Goal: Task Accomplishment & Management: Manage account settings

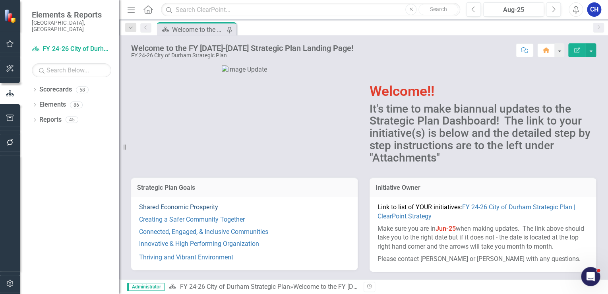
click at [186, 207] on link "Shared Economic Prosperity" at bounding box center [178, 207] width 79 height 8
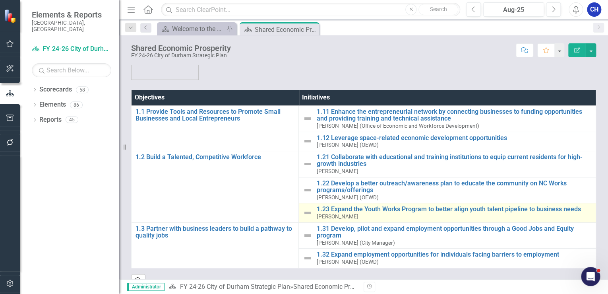
scroll to position [64, 0]
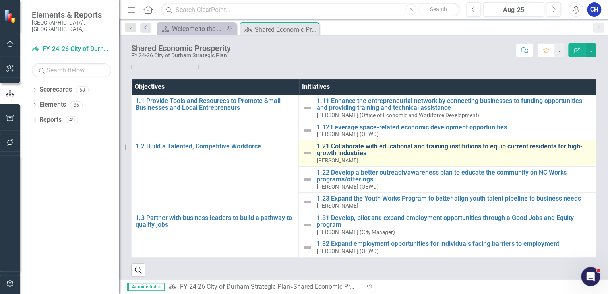
click at [342, 149] on link "1.21 Collaborate with educational and training institutions to equip current re…" at bounding box center [453, 150] width 275 height 14
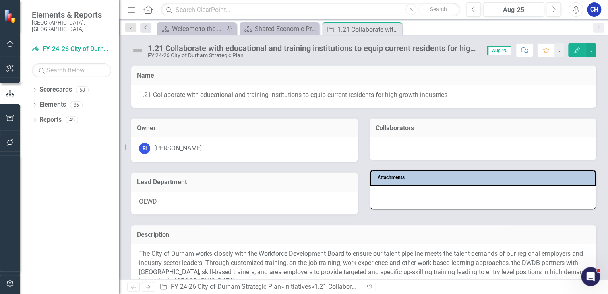
scroll to position [64, 0]
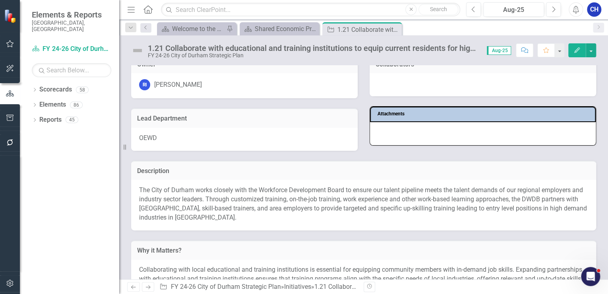
click at [248, 197] on p "The City of Durham works closely with the Workforce Development Board to ensure…" at bounding box center [363, 204] width 449 height 36
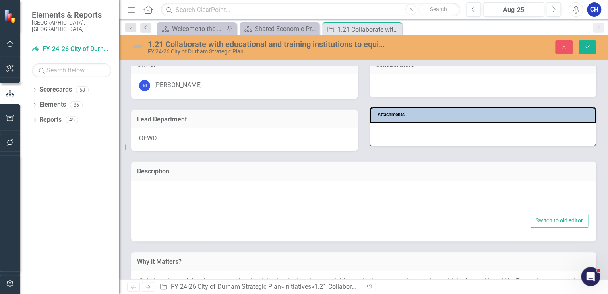
type textarea "<p>The City of Durham works closely with the Workforce Development Board to ens…"
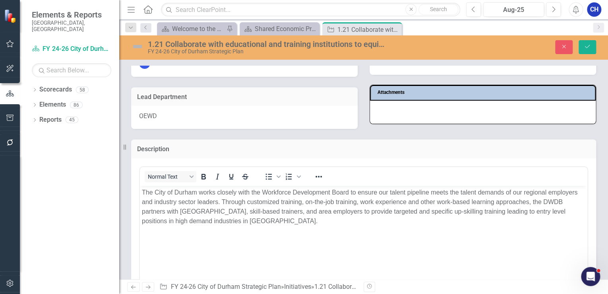
scroll to position [95, 0]
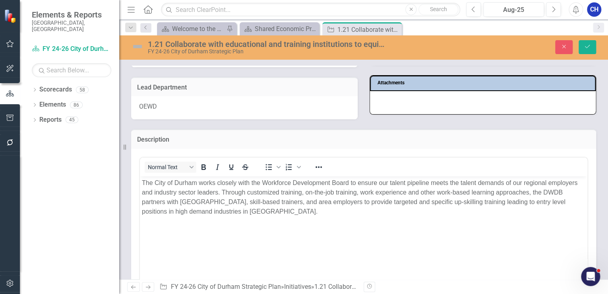
drag, startPoint x: 304, startPoint y: 215, endPoint x: 143, endPoint y: 181, distance: 165.4
click at [143, 181] on p "The City of Durham works closely with the Workforce Development Board to ensure…" at bounding box center [363, 197] width 443 height 38
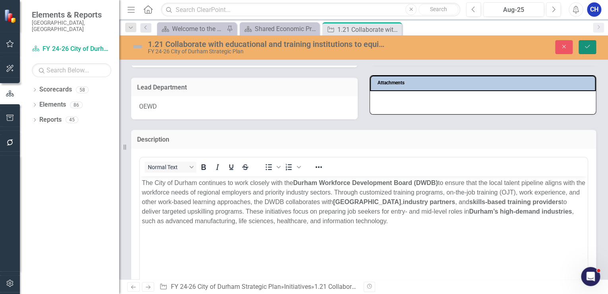
click at [582, 46] on button "Save" at bounding box center [586, 47] width 17 height 14
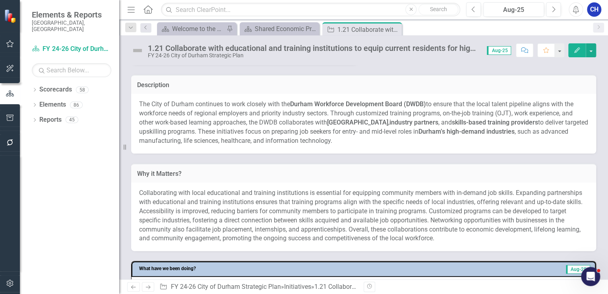
scroll to position [159, 0]
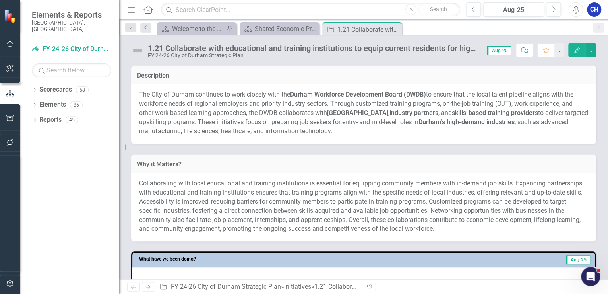
click at [323, 203] on span "Collaborating with local educational and training institutions is essential for…" at bounding box center [360, 205] width 443 height 53
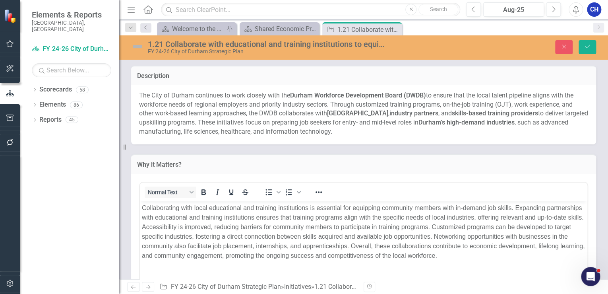
scroll to position [0, 0]
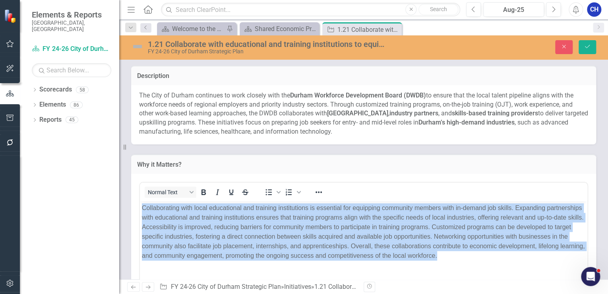
drag, startPoint x: 409, startPoint y: 245, endPoint x: 139, endPoint y: 203, distance: 273.0
click at [140, 203] on body "Collaborating with local educational and training institutions is essential for…" at bounding box center [363, 260] width 447 height 119
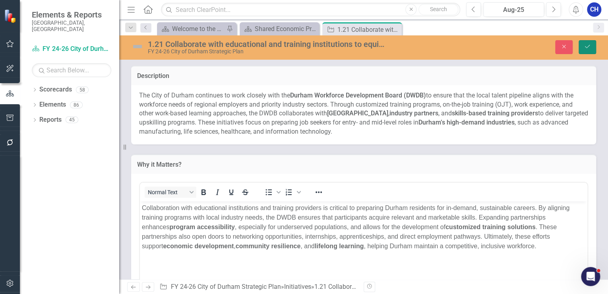
drag, startPoint x: 587, startPoint y: 50, endPoint x: 319, endPoint y: 66, distance: 268.7
click at [587, 49] on button "Save" at bounding box center [586, 47] width 17 height 14
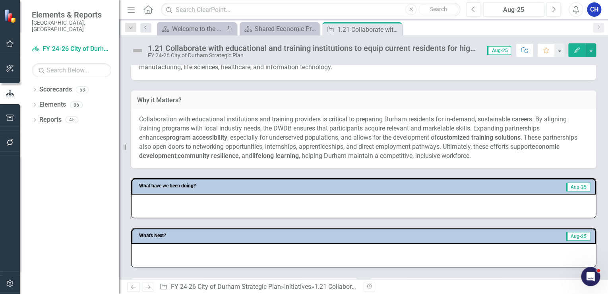
scroll to position [254, 0]
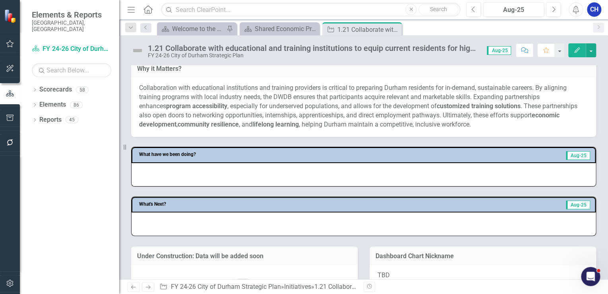
click at [211, 173] on div at bounding box center [364, 174] width 464 height 23
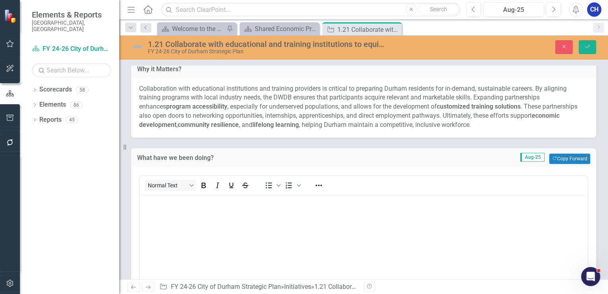
scroll to position [0, 0]
click at [204, 198] on p "Rich Text Area. Press ALT-0 for help." at bounding box center [363, 201] width 443 height 10
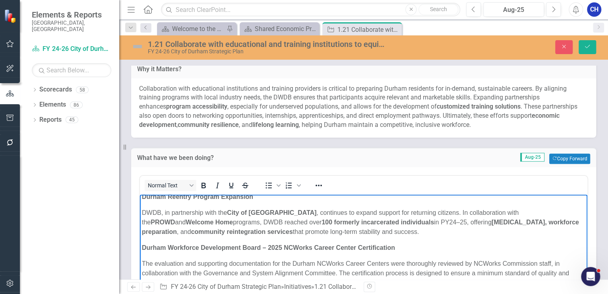
scroll to position [307, 0]
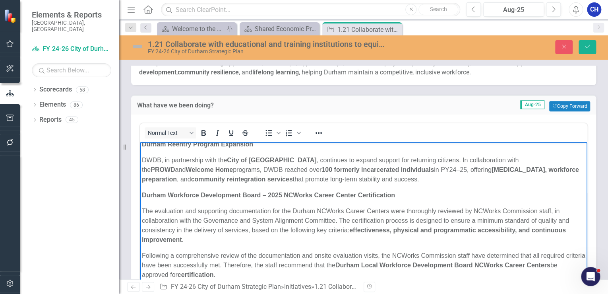
click at [177, 180] on p "DWDB, in partnership with the City of [GEOGRAPHIC_DATA] , continues to expand s…" at bounding box center [363, 169] width 443 height 29
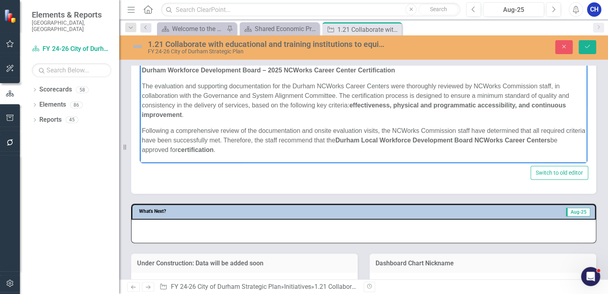
scroll to position [466, 0]
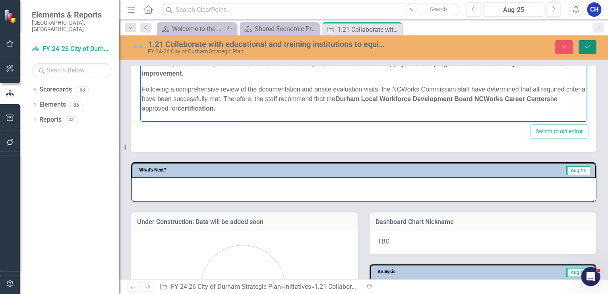
click at [587, 46] on icon "Save" at bounding box center [587, 47] width 7 height 6
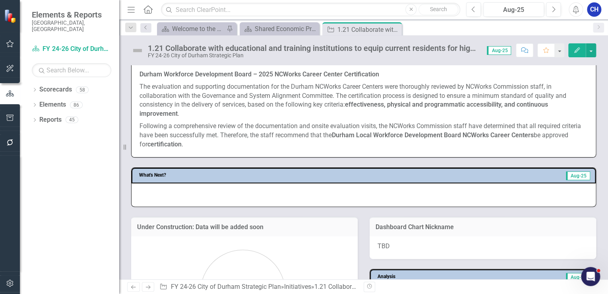
scroll to position [636, 0]
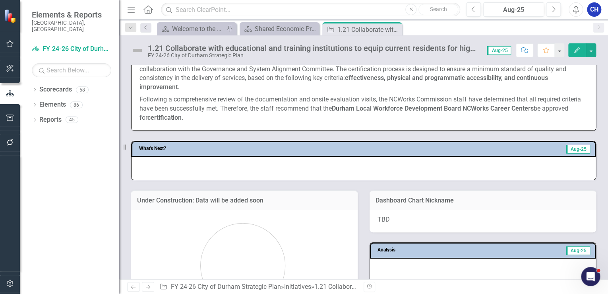
click at [236, 170] on div at bounding box center [364, 168] width 464 height 23
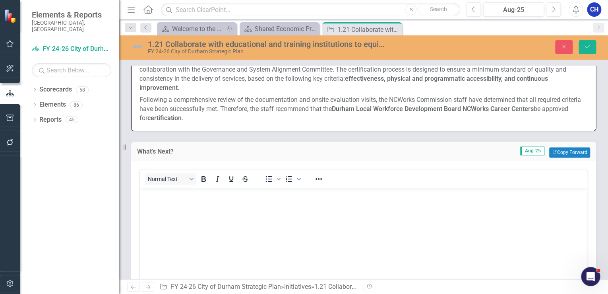
scroll to position [0, 0]
click at [234, 218] on body "Rich Text Area. Press ALT-0 for help." at bounding box center [363, 247] width 447 height 119
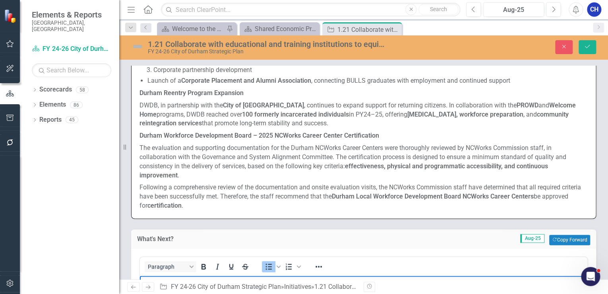
scroll to position [509, 0]
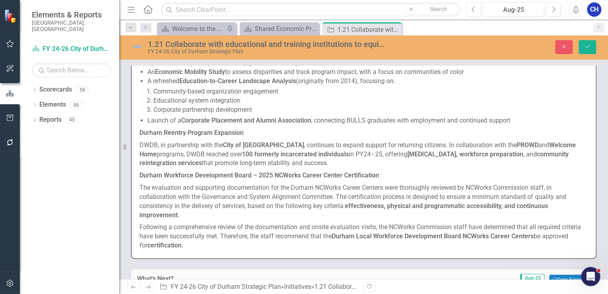
click at [344, 149] on p "DWDB, in partnership with the City of [GEOGRAPHIC_DATA] , continues to expand s…" at bounding box center [363, 154] width 448 height 31
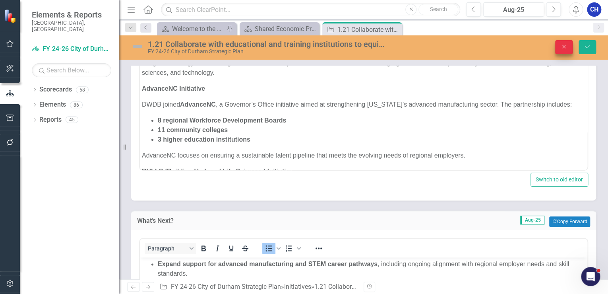
scroll to position [417, 0]
click at [582, 46] on button "Save" at bounding box center [586, 47] width 17 height 14
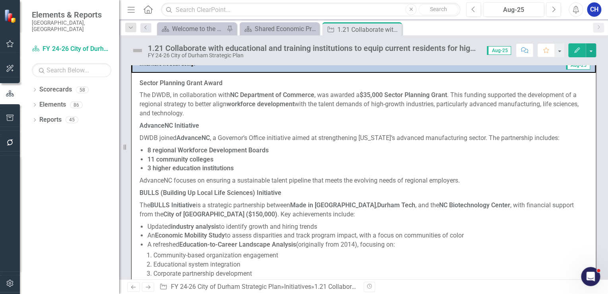
scroll to position [445, 0]
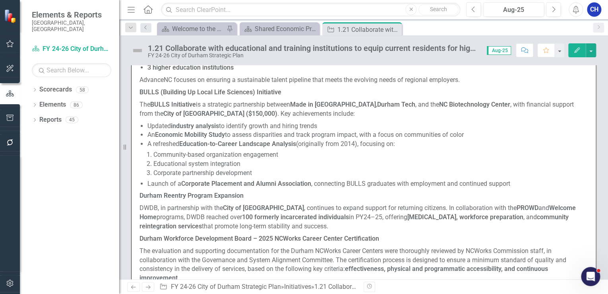
click at [360, 210] on p "DWDB, in partnership with the City of [GEOGRAPHIC_DATA] , continues to expand s…" at bounding box center [363, 217] width 448 height 31
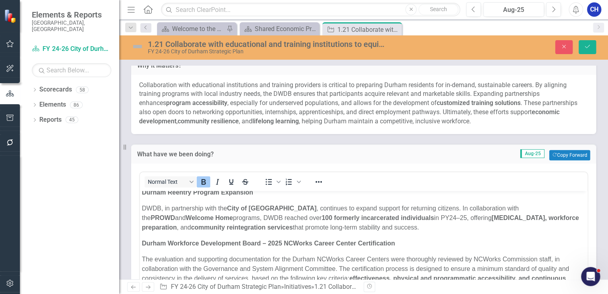
scroll to position [254, 0]
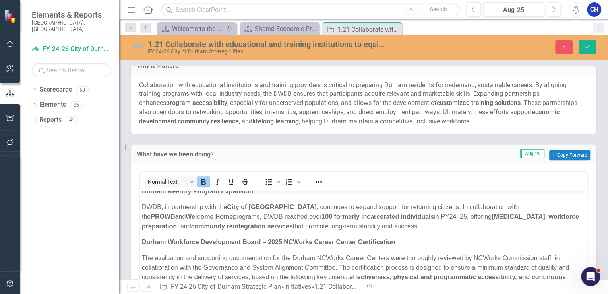
click at [356, 224] on p "DWDB, in partnership with the City of [GEOGRAPHIC_DATA] , continues to expand s…" at bounding box center [363, 216] width 443 height 29
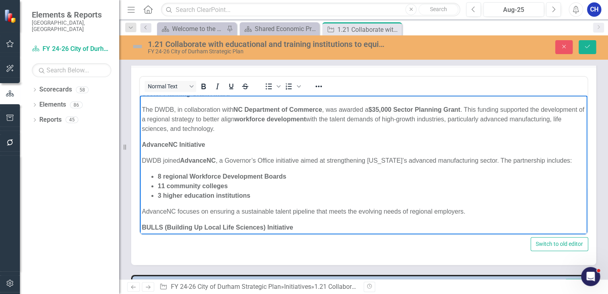
scroll to position [0, 0]
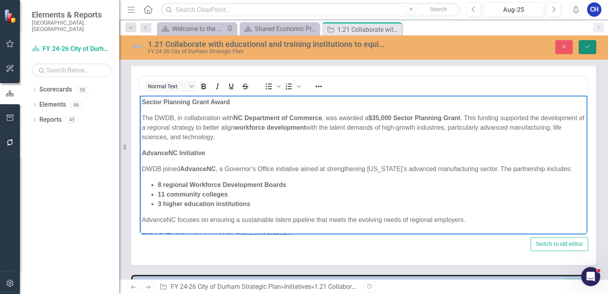
click at [590, 46] on icon "Save" at bounding box center [587, 47] width 7 height 6
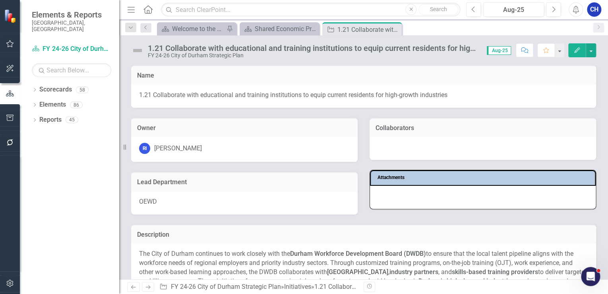
click at [138, 49] on img at bounding box center [137, 50] width 13 height 13
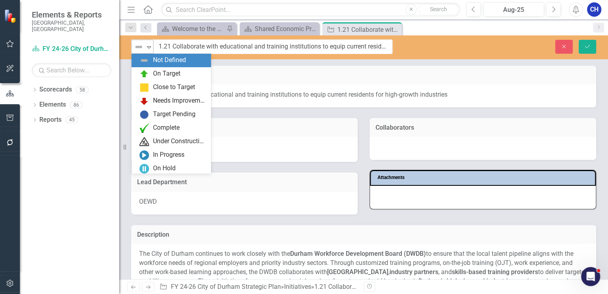
click at [147, 47] on icon "Expand" at bounding box center [149, 47] width 8 height 6
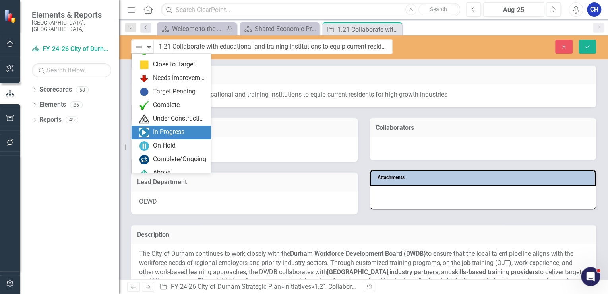
scroll to position [32, 0]
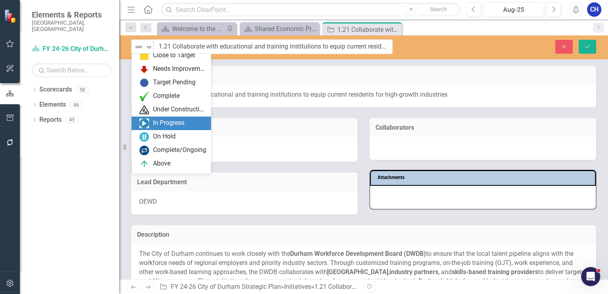
click at [170, 125] on div "In Progress" at bounding box center [168, 122] width 31 height 9
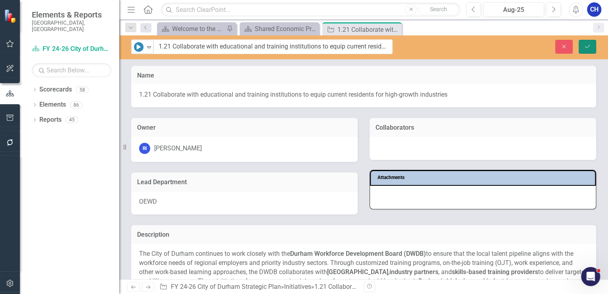
click at [588, 45] on icon "Save" at bounding box center [587, 47] width 7 height 6
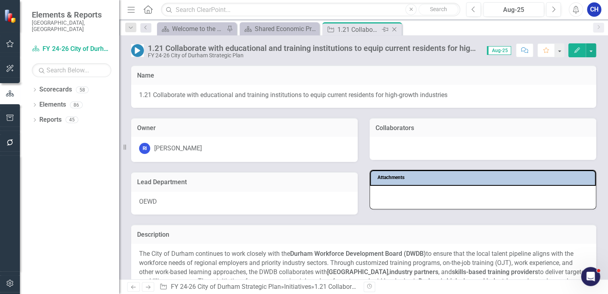
click at [393, 30] on icon "Close" at bounding box center [394, 29] width 8 height 6
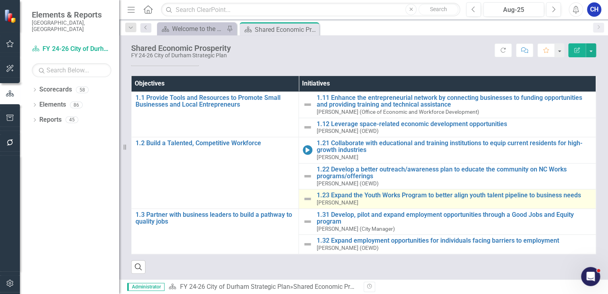
scroll to position [68, 0]
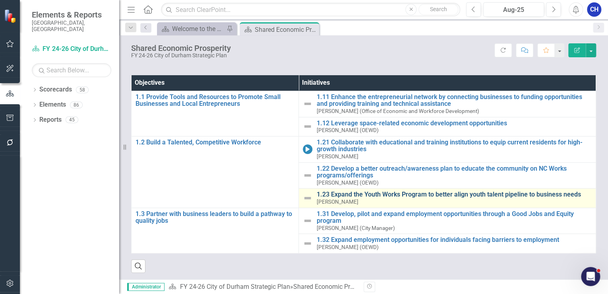
click at [342, 193] on link "1.23 Expand the Youth Works Program to better align youth talent pipeline to bu…" at bounding box center [453, 194] width 275 height 7
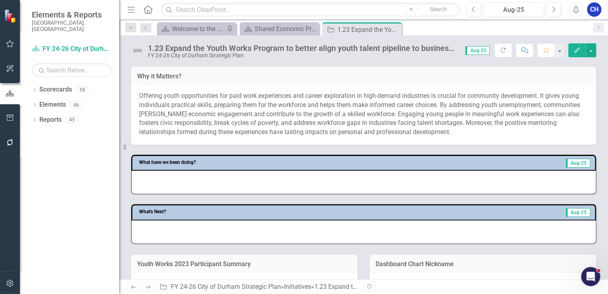
scroll to position [318, 0]
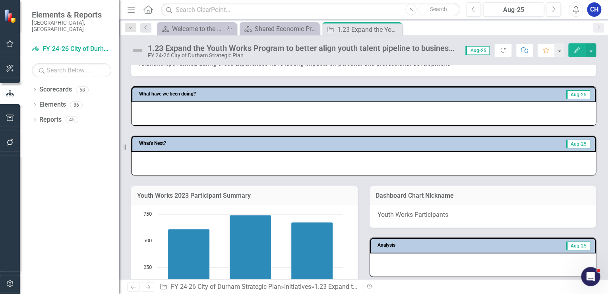
click at [179, 112] on div at bounding box center [364, 113] width 464 height 23
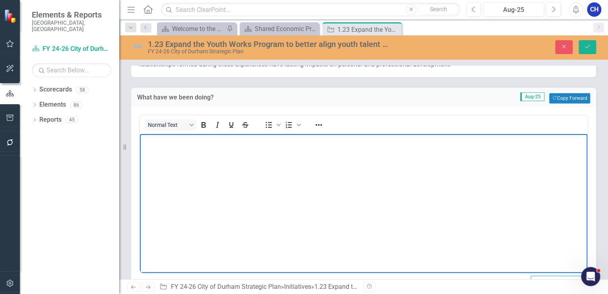
scroll to position [0, 0]
click at [567, 52] on button "Close" at bounding box center [563, 47] width 17 height 14
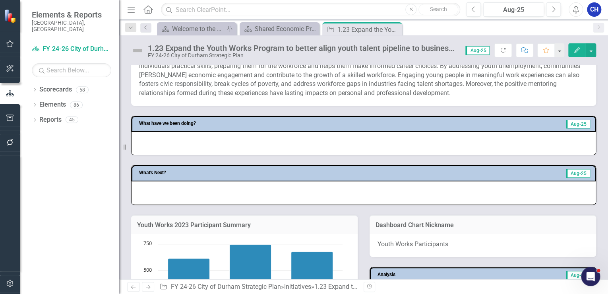
scroll to position [286, 0]
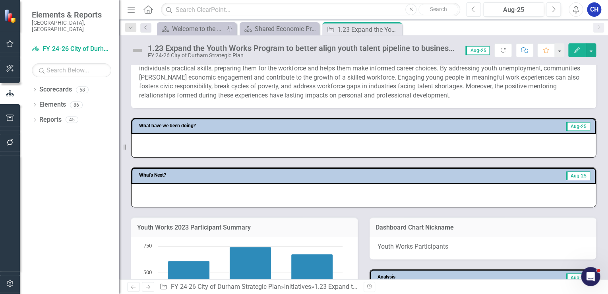
click at [473, 12] on icon "Previous" at bounding box center [473, 9] width 4 height 7
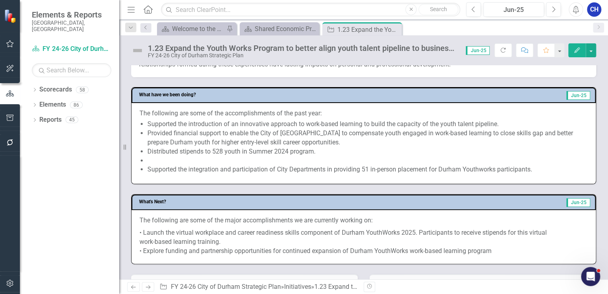
scroll to position [318, 0]
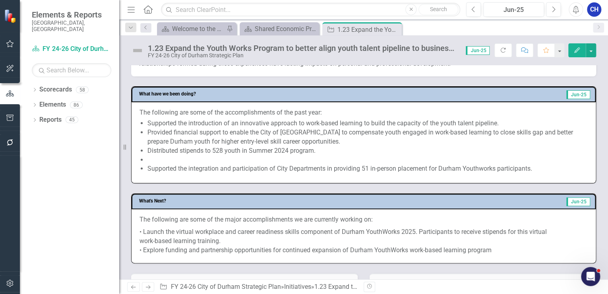
click at [246, 146] on li "Provided financial support to enable the City of [GEOGRAPHIC_DATA] to compensat…" at bounding box center [367, 137] width 440 height 18
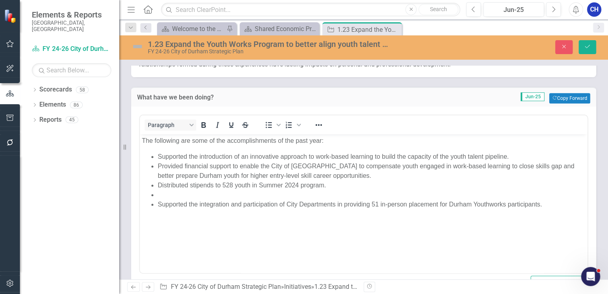
scroll to position [0, 0]
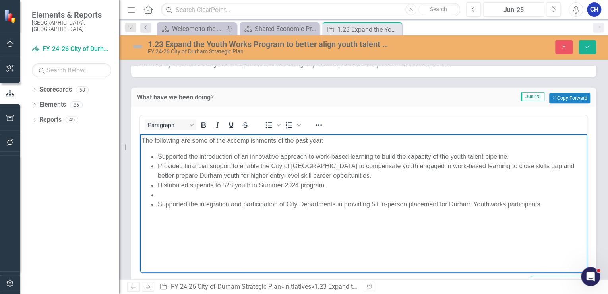
click at [164, 145] on body "The following are some of the accomplishments of the past year: Supported the i…" at bounding box center [363, 192] width 447 height 119
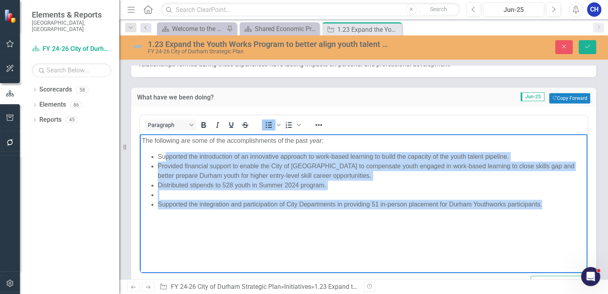
click at [383, 223] on body "The following are some of the accomplishments of the past year: Supported the i…" at bounding box center [363, 192] width 447 height 119
click at [534, 202] on li "Supported the integration and participation of City Departments in providing 51…" at bounding box center [372, 204] width 428 height 10
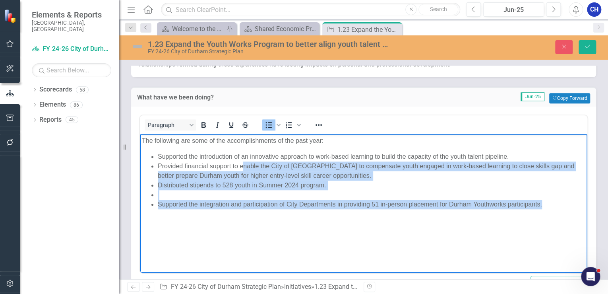
drag, startPoint x: 247, startPoint y: 169, endPoint x: 242, endPoint y: 169, distance: 5.2
click at [242, 169] on ul "Supported the introduction of an innovative approach to work-based learning to …" at bounding box center [363, 179] width 443 height 57
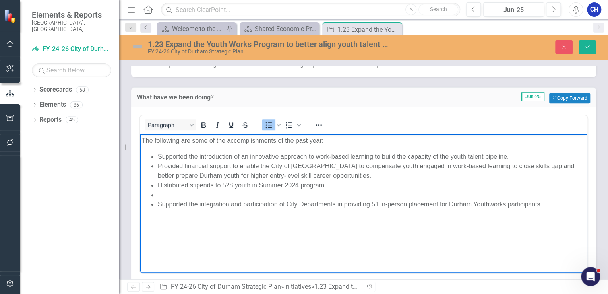
click at [144, 140] on p "The following are some of the accomplishments of the past year:" at bounding box center [363, 140] width 443 height 10
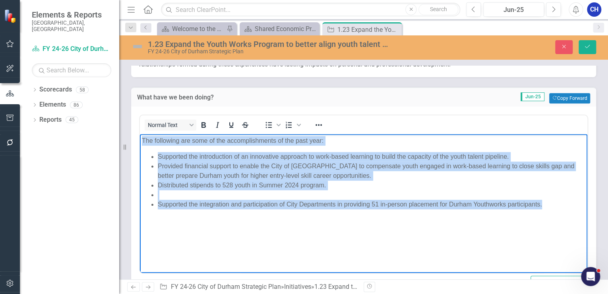
drag, startPoint x: 141, startPoint y: 139, endPoint x: 555, endPoint y: 206, distance: 419.3
click at [555, 206] on body "The following are some of the accomplishments of the past year: Supported the i…" at bounding box center [363, 192] width 447 height 119
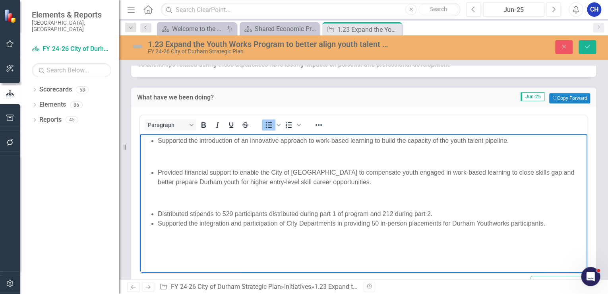
click at [219, 164] on body "Supported the introduction of an innovative approach to work-based learning to …" at bounding box center [363, 192] width 447 height 119
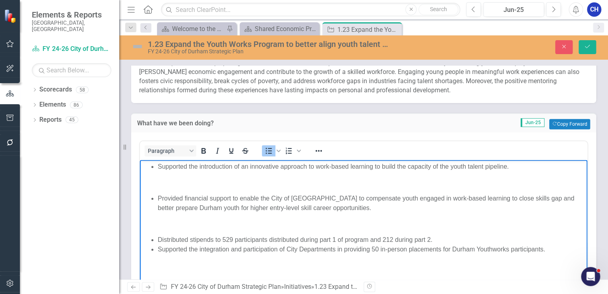
scroll to position [254, 0]
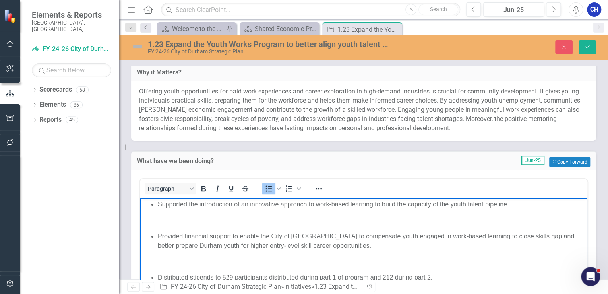
click at [215, 219] on p "Rich Text Area. Press ALT-0 for help." at bounding box center [363, 220] width 443 height 10
click at [173, 221] on p "Rich Text Area. Press ALT-0 for help." at bounding box center [363, 220] width 443 height 10
click at [187, 222] on p "Rich Text Area. Press ALT-0 for help." at bounding box center [363, 220] width 443 height 10
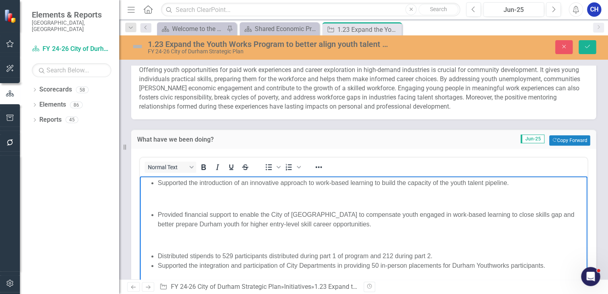
scroll to position [286, 0]
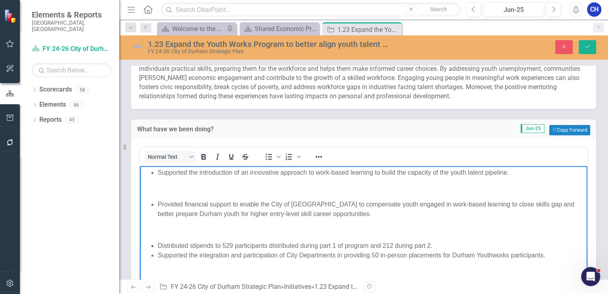
click at [198, 228] on p "Rich Text Area. Press ALT-0 for help." at bounding box center [363, 229] width 443 height 10
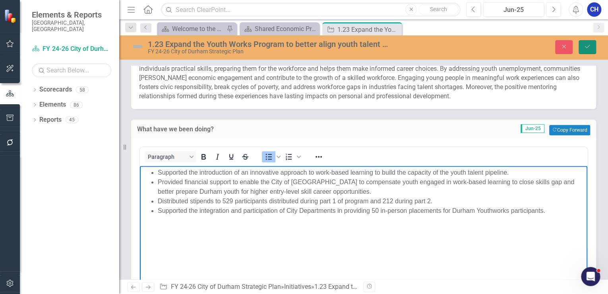
click at [586, 48] on icon "Save" at bounding box center [587, 47] width 7 height 6
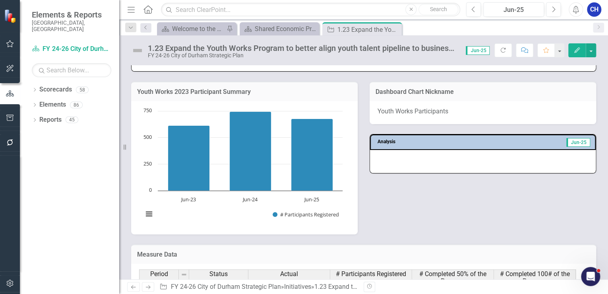
scroll to position [413, 0]
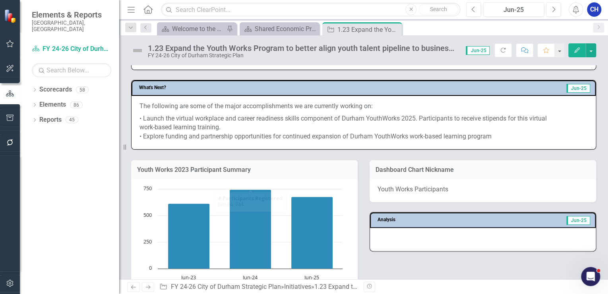
click at [215, 119] on p "• Launch the virtual workplace and career readiness skills component of Durham …" at bounding box center [363, 126] width 448 height 29
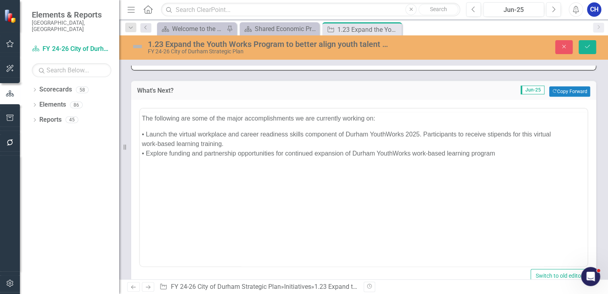
scroll to position [0, 0]
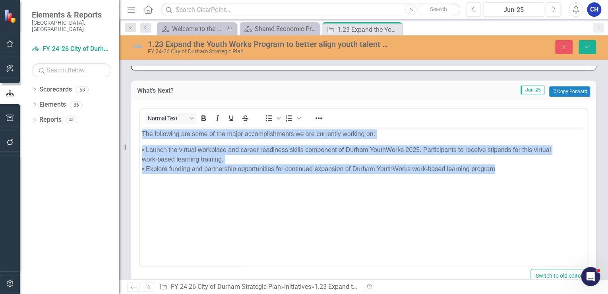
drag, startPoint x: 506, startPoint y: 171, endPoint x: 142, endPoint y: 133, distance: 365.5
click at [142, 133] on body "The following are some of the major accomplishments we are currently working on…" at bounding box center [363, 186] width 447 height 119
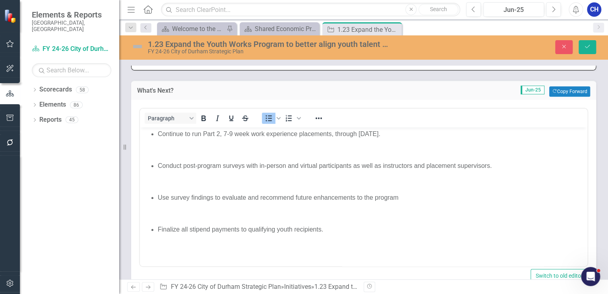
click at [187, 151] on p "Rich Text Area. Press ALT-0 for help." at bounding box center [363, 150] width 443 height 10
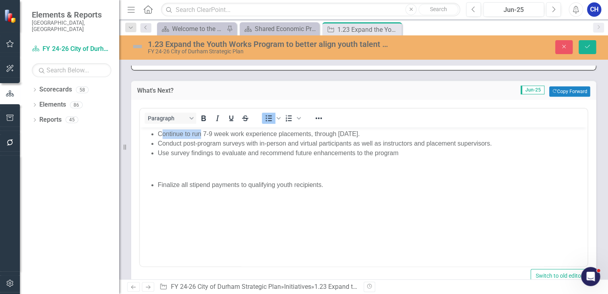
drag, startPoint x: 201, startPoint y: 135, endPoint x: 160, endPoint y: 134, distance: 41.3
click at [160, 134] on li "Continue to run 7-9 week work experience placements, through [DATE]." at bounding box center [372, 134] width 428 height 10
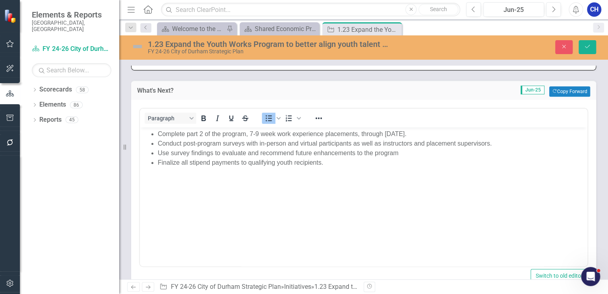
click at [277, 161] on li "Finalize all stipend payments to qualifying youth recipients." at bounding box center [372, 163] width 428 height 10
click at [281, 147] on li "Conduct post-program surveys with in-person and virtual participants as well as…" at bounding box center [372, 144] width 428 height 10
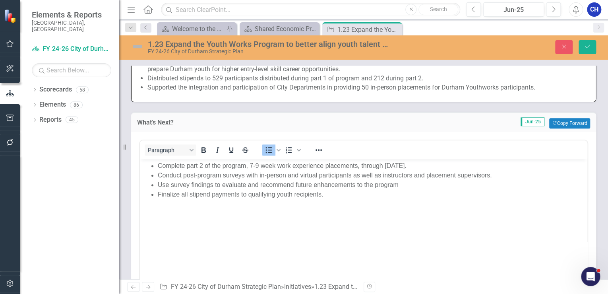
click at [216, 188] on li "Use survey findings to evaluate and recommend future enhancements to the program" at bounding box center [372, 185] width 428 height 10
click at [348, 194] on li "Finalize all stipend payments to qualifying youth recipients." at bounding box center [372, 195] width 428 height 10
click at [399, 186] on li "Use survey findings to evaluate and recommend future enhancements to the program" at bounding box center [372, 185] width 428 height 10
click at [582, 47] on button "Save" at bounding box center [586, 47] width 17 height 14
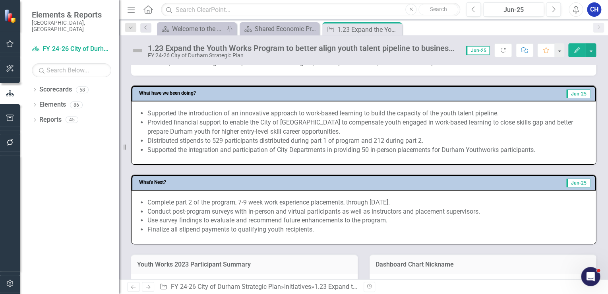
scroll to position [350, 0]
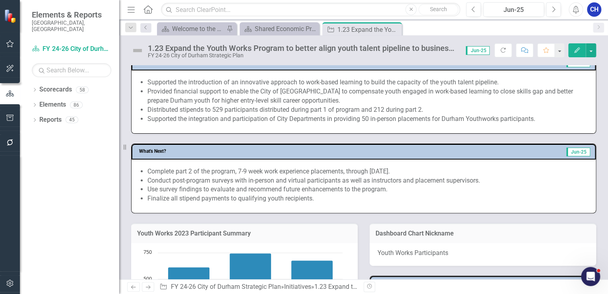
click at [267, 105] on li "Provided financial support to enable the City of [GEOGRAPHIC_DATA] to compensat…" at bounding box center [367, 96] width 440 height 18
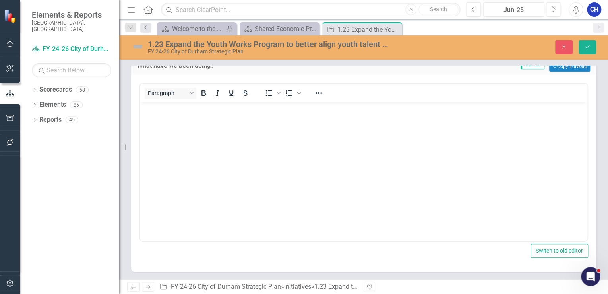
scroll to position [0, 0]
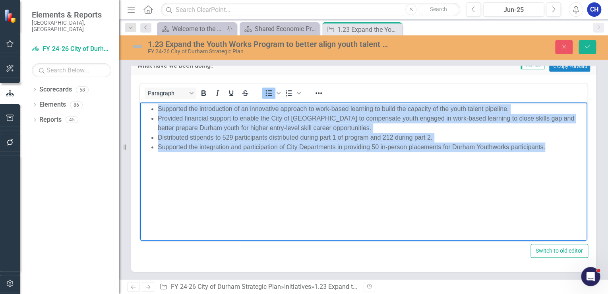
drag, startPoint x: 459, startPoint y: 145, endPoint x: 159, endPoint y: 109, distance: 302.5
click at [159, 109] on ul "Supported the introduction of an innovative approach to work-based learning to …" at bounding box center [363, 128] width 443 height 48
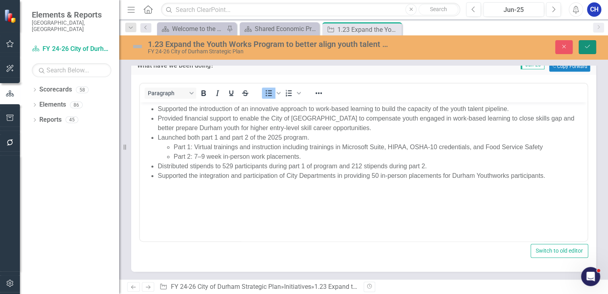
click at [585, 45] on icon "Save" at bounding box center [587, 47] width 7 height 6
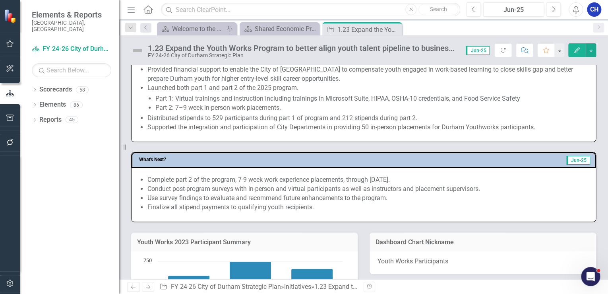
scroll to position [413, 0]
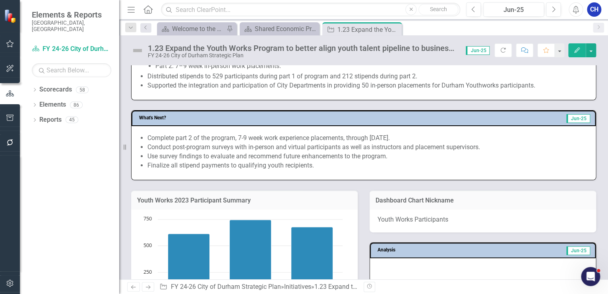
click at [228, 151] on li "Conduct post-program surveys with in-person and virtual participants as well as…" at bounding box center [367, 147] width 440 height 9
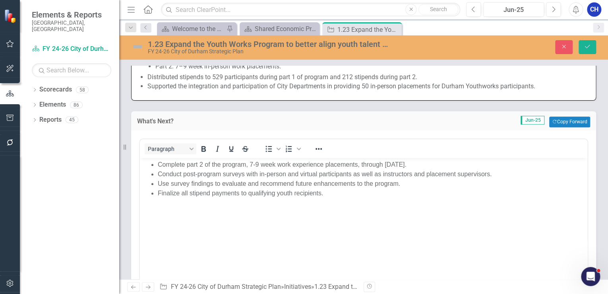
scroll to position [445, 0]
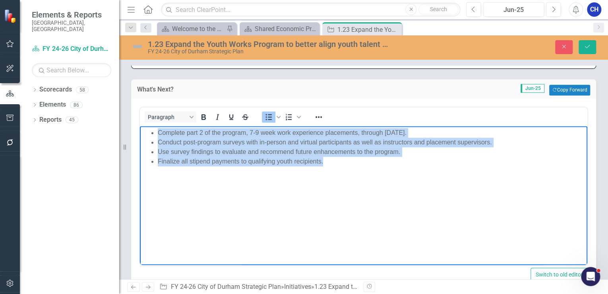
drag, startPoint x: 318, startPoint y: 166, endPoint x: 146, endPoint y: 132, distance: 175.8
click at [146, 132] on body "Complete part 2 of the program, 7-9 week work experience placements, through [D…" at bounding box center [363, 185] width 447 height 119
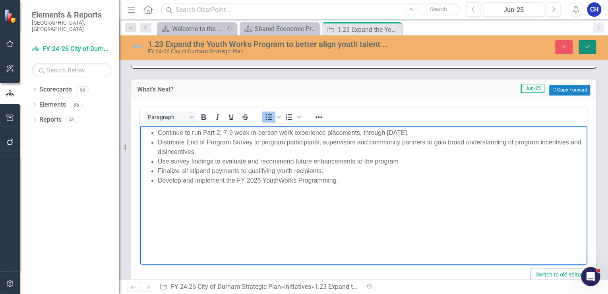
click at [583, 43] on button "Save" at bounding box center [586, 47] width 17 height 14
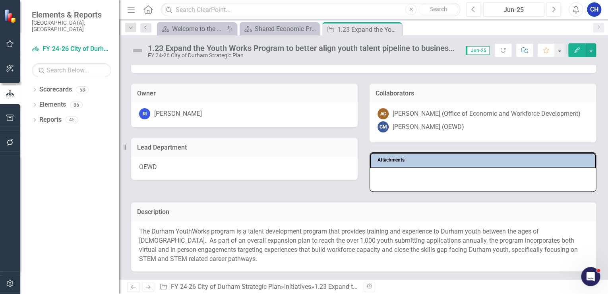
scroll to position [0, 0]
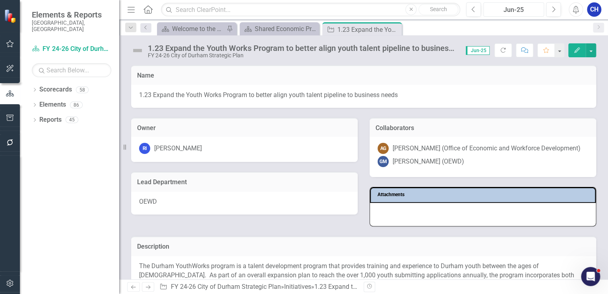
click at [505, 13] on div "Jun-25" at bounding box center [513, 10] width 55 height 10
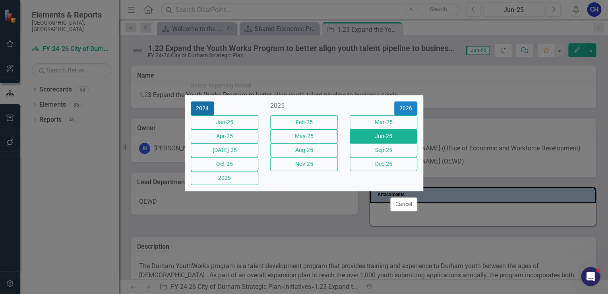
click at [209, 101] on button "2024" at bounding box center [202, 108] width 23 height 14
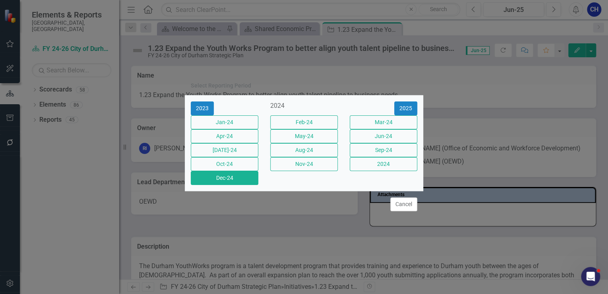
click at [224, 185] on button "Dec-24" at bounding box center [225, 178] width 68 height 14
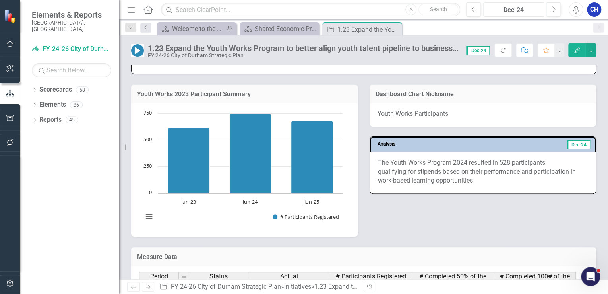
scroll to position [509, 0]
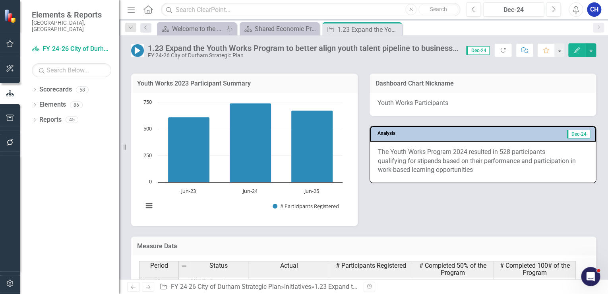
click at [461, 175] on p "The Youth Works Program 2024 resulted in 528 participants qualifying for stipen…" at bounding box center [483, 160] width 210 height 27
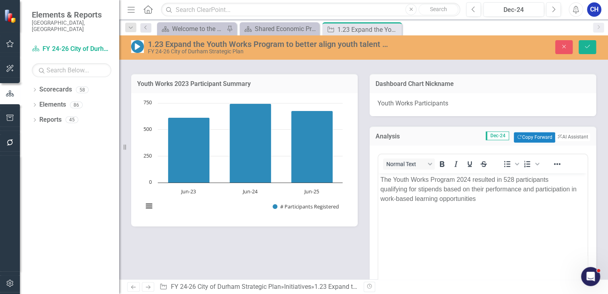
scroll to position [0, 0]
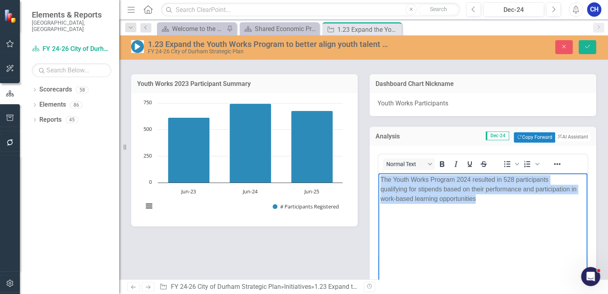
drag, startPoint x: 454, startPoint y: 202, endPoint x: 374, endPoint y: 180, distance: 83.4
click at [378, 180] on html "The Youth Works Program 2024 resulted in 528 participants qualifying for stipen…" at bounding box center [482, 232] width 209 height 119
copy p "The Youth Works Program 2024 resulted in 528 participants qualifying for stipen…"
click at [472, 218] on body "The Youth Works Program 2024 resulted in 528 participants qualifying for stipen…" at bounding box center [482, 232] width 209 height 119
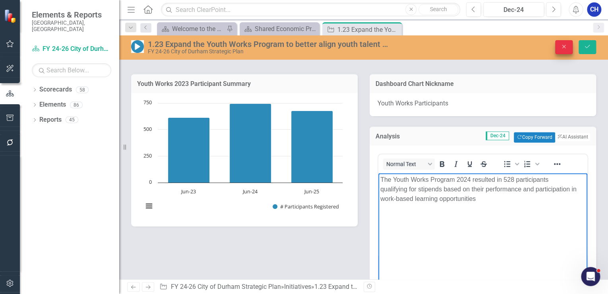
click at [563, 44] on icon "Close" at bounding box center [563, 47] width 7 height 6
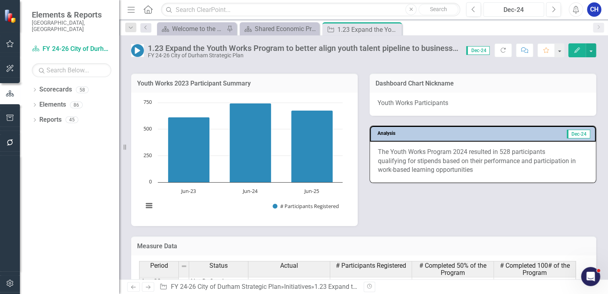
click at [505, 7] on div "Dec-24" at bounding box center [513, 10] width 55 height 10
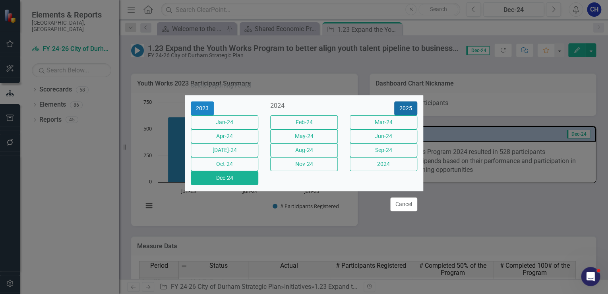
click at [413, 101] on button "2025" at bounding box center [405, 108] width 23 height 14
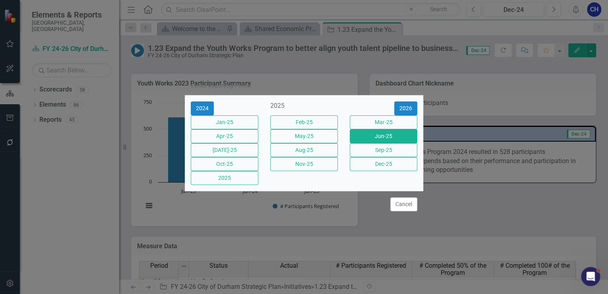
click at [365, 137] on button "Jun-25" at bounding box center [384, 136] width 68 height 14
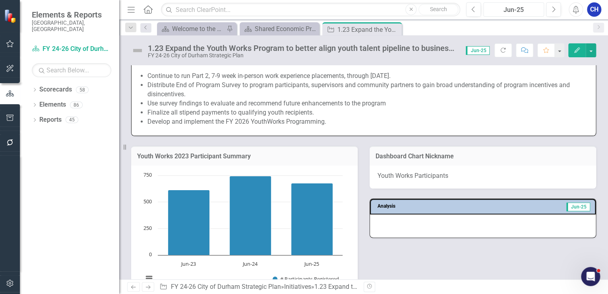
scroll to position [509, 0]
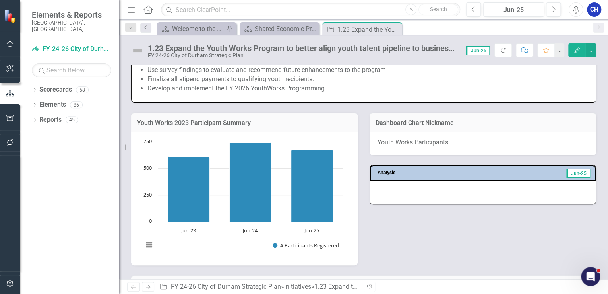
click at [418, 196] on div at bounding box center [483, 192] width 226 height 23
click at [418, 197] on div at bounding box center [483, 192] width 226 height 23
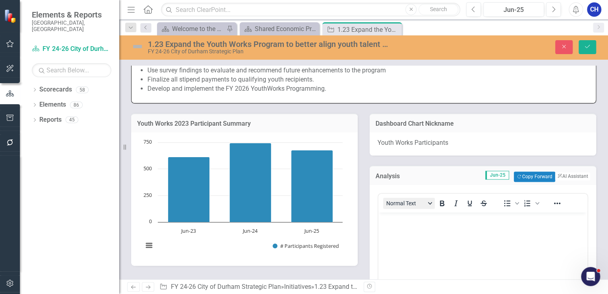
scroll to position [0, 0]
click at [419, 222] on p "Rich Text Area. Press ALT-0 for help." at bounding box center [482, 219] width 205 height 10
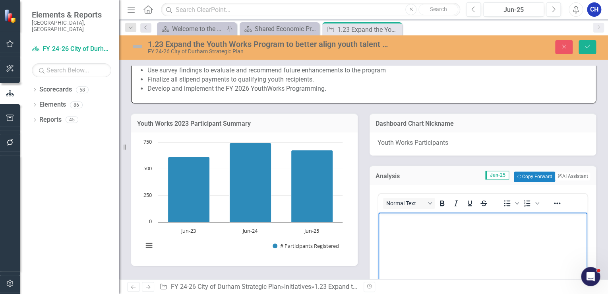
paste body "Rich Text Area. Press ALT-0 for help."
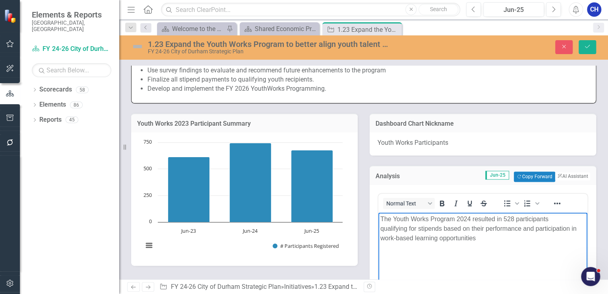
click at [472, 221] on p "The Youth Works Program 2024 resulted in 528 participants qualifying for stipen…" at bounding box center [482, 228] width 205 height 29
click at [513, 217] on p "The Youth Works Program 2025 resulted in 528 participants qualifying for stipen…" at bounding box center [482, 228] width 205 height 29
click at [508, 244] on body "The Youth Works Program 2025 resulted in 677 participants qualifying for stipen…" at bounding box center [482, 271] width 209 height 119
click at [486, 228] on p "The Youth Works Program 2025 resulted in 677 participants qualifying for stipen…" at bounding box center [482, 228] width 205 height 29
click at [554, 215] on p "The Youth Works Program 2025 resulted in 677 participants qualifying for stipen…" at bounding box center [482, 228] width 205 height 29
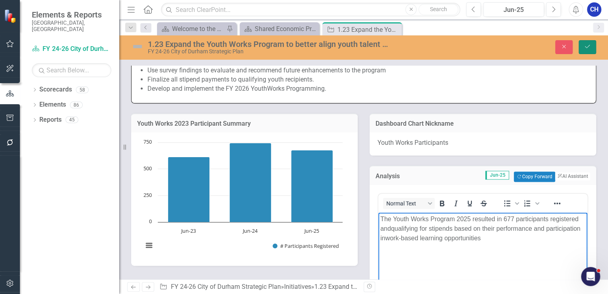
click at [583, 49] on button "Save" at bounding box center [586, 47] width 17 height 14
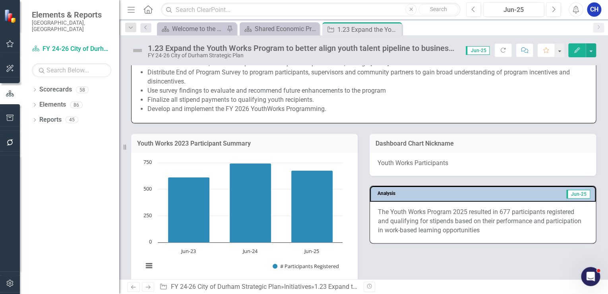
scroll to position [477, 0]
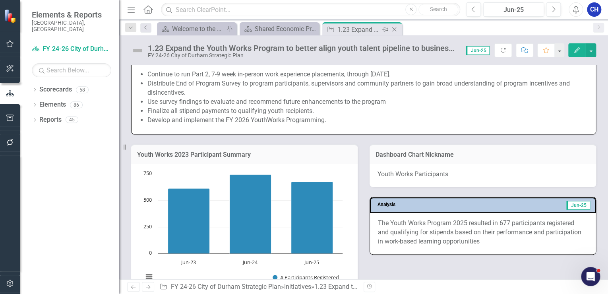
click at [393, 25] on div "Close" at bounding box center [395, 30] width 10 height 10
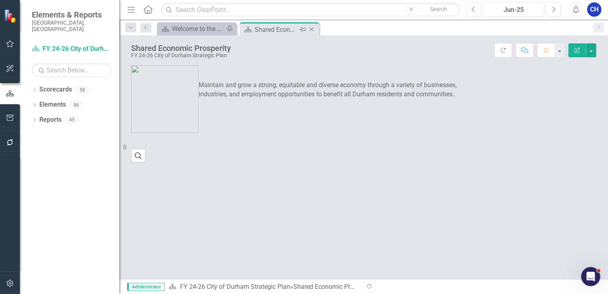
click at [313, 32] on icon "Close" at bounding box center [312, 29] width 8 height 6
